Goal: Information Seeking & Learning: Learn about a topic

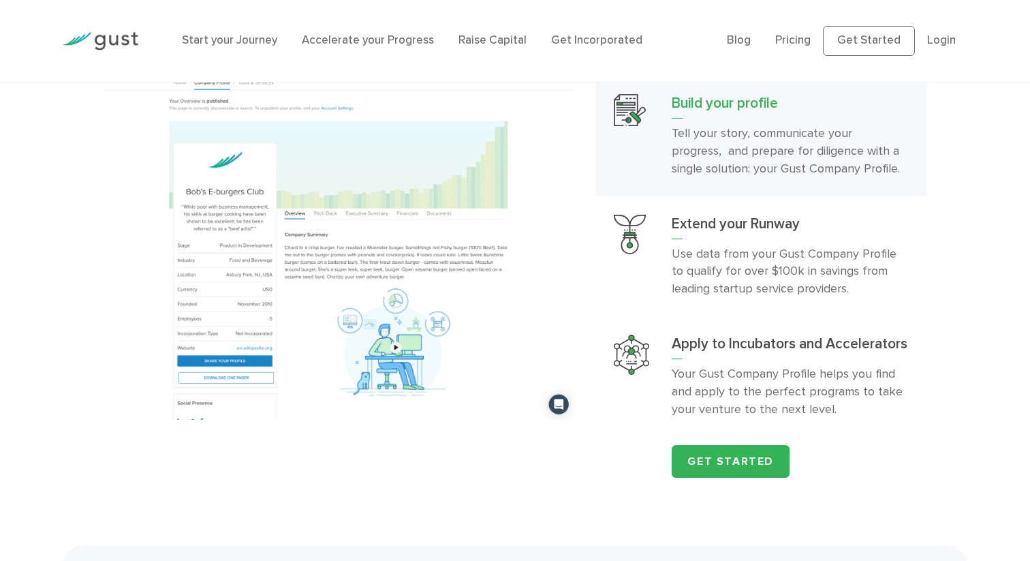
scroll to position [1422, 0]
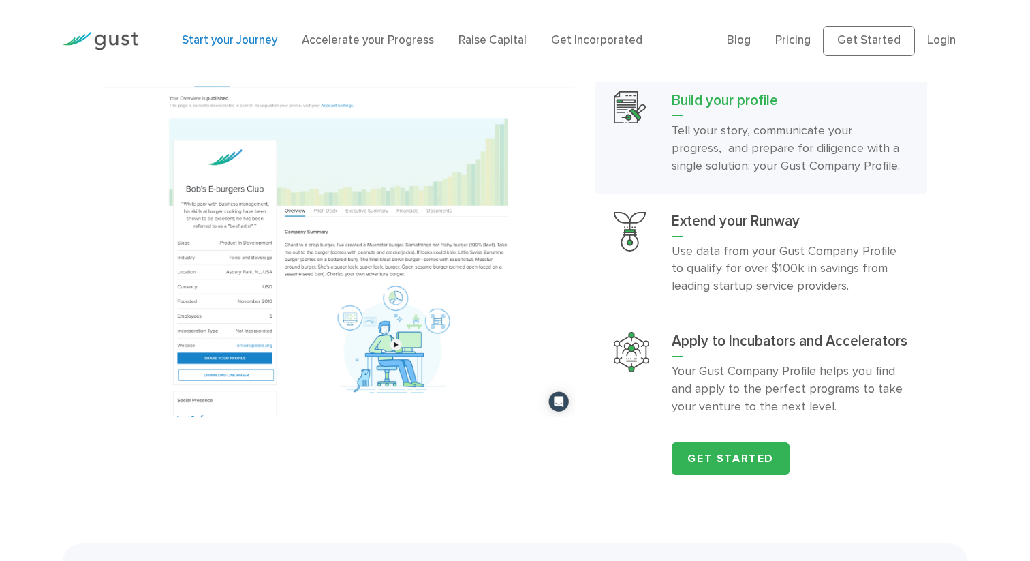
click at [215, 40] on link "Start your Journey" at bounding box center [229, 40] width 95 height 14
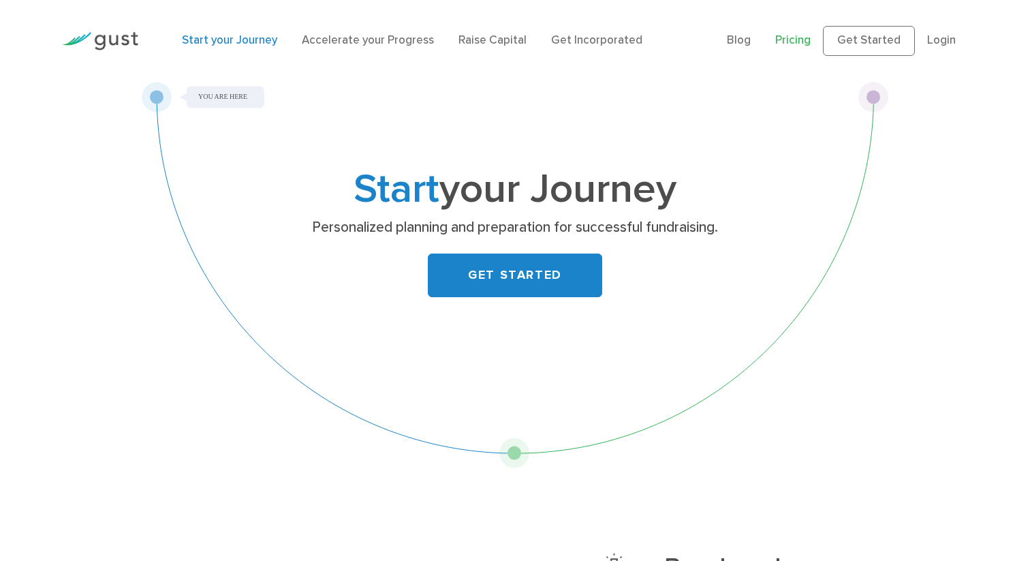
click at [797, 43] on link "Pricing" at bounding box center [792, 40] width 35 height 14
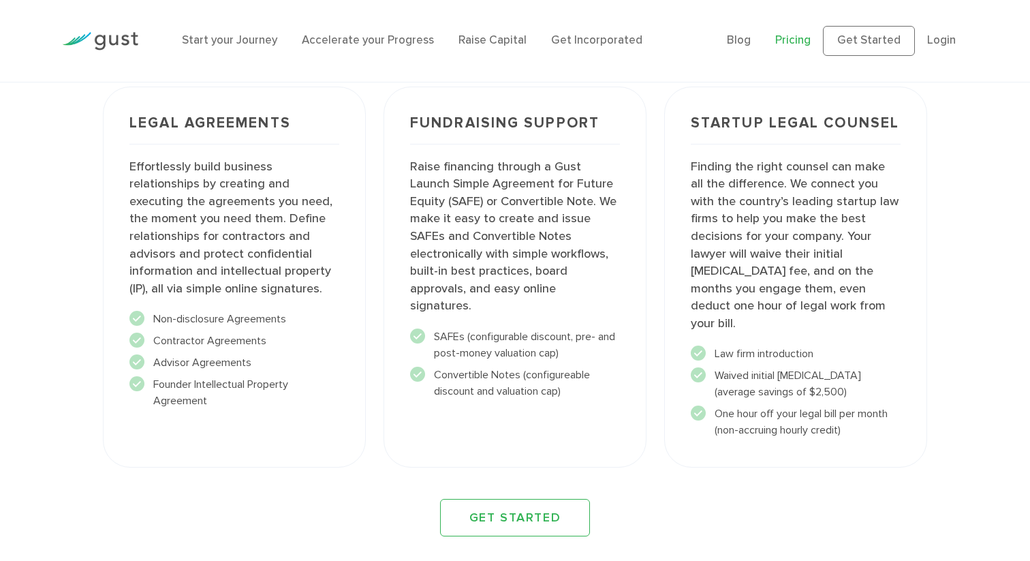
scroll to position [1612, 0]
